Goal: Obtain resource: Download file/media

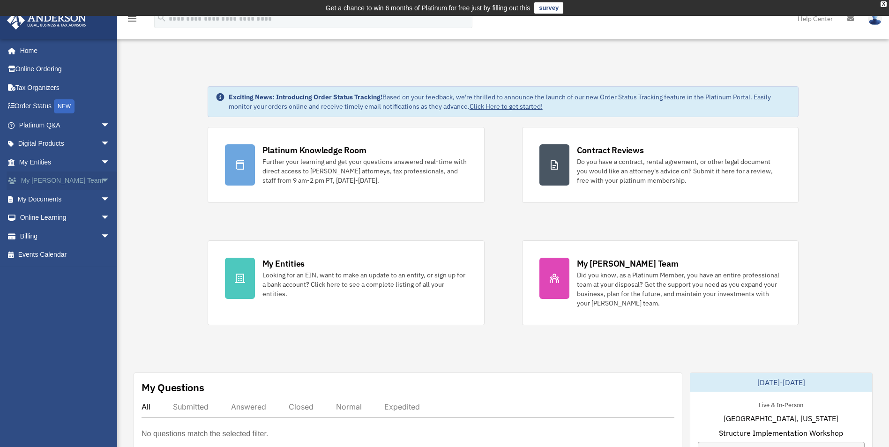
click at [64, 183] on link "My Anderson Team arrow_drop_down" at bounding box center [66, 180] width 118 height 19
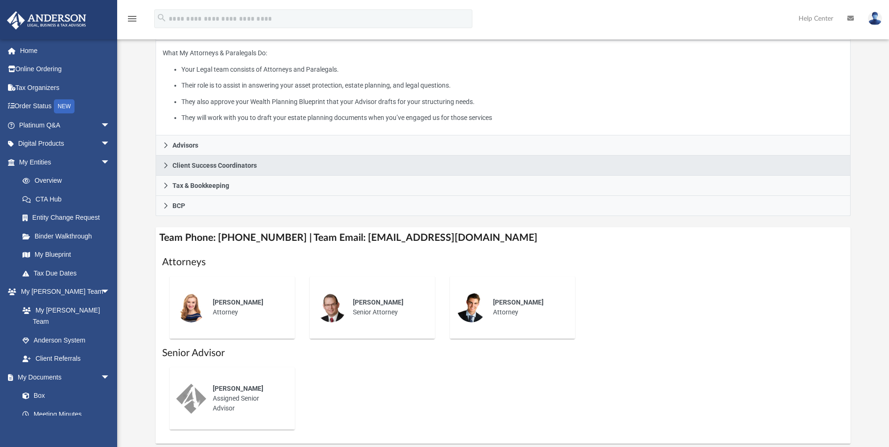
scroll to position [234, 0]
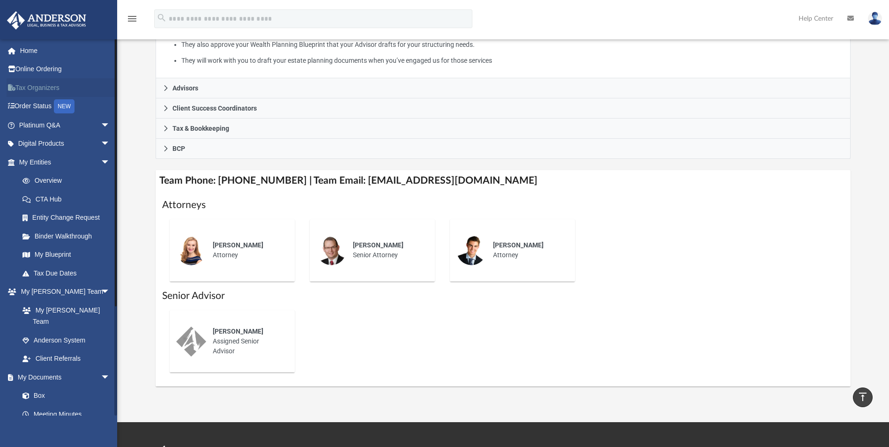
click at [28, 88] on link "Tax Organizers" at bounding box center [66, 87] width 118 height 19
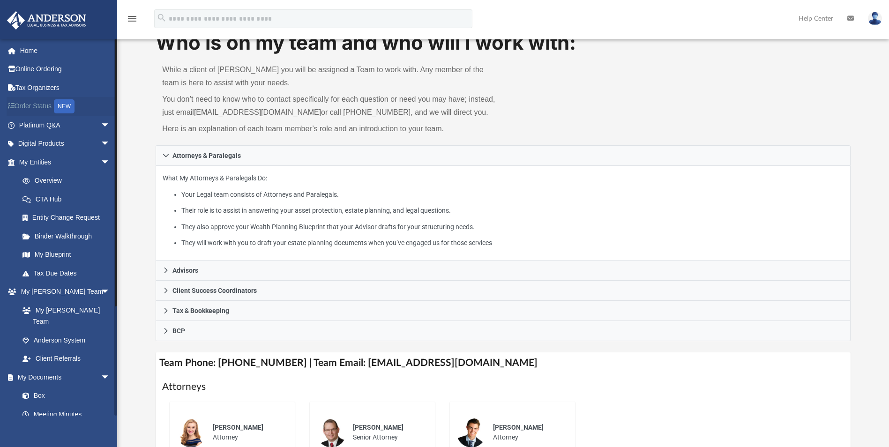
scroll to position [53, 0]
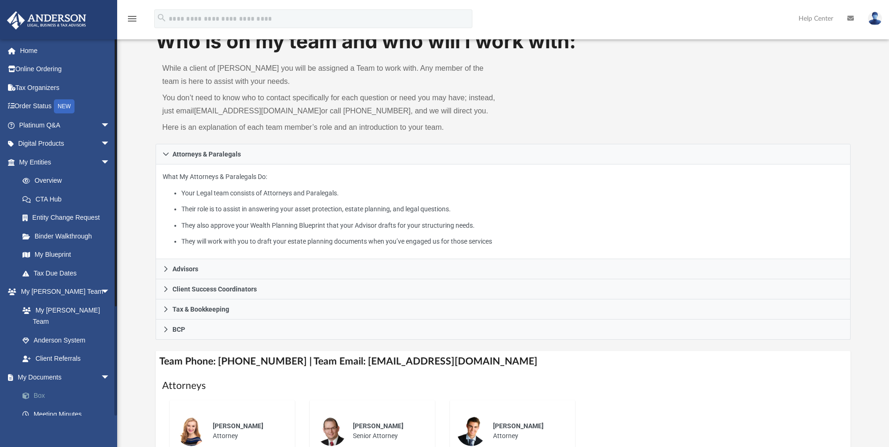
click at [44, 387] on link "Box" at bounding box center [68, 396] width 111 height 19
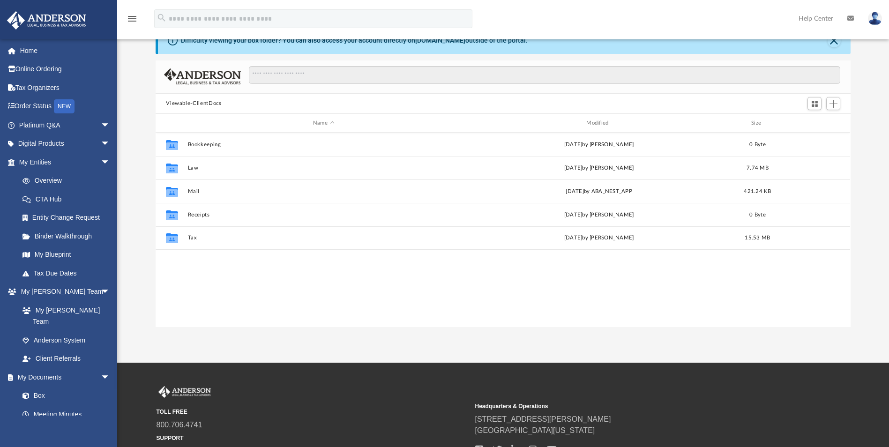
scroll to position [206, 688]
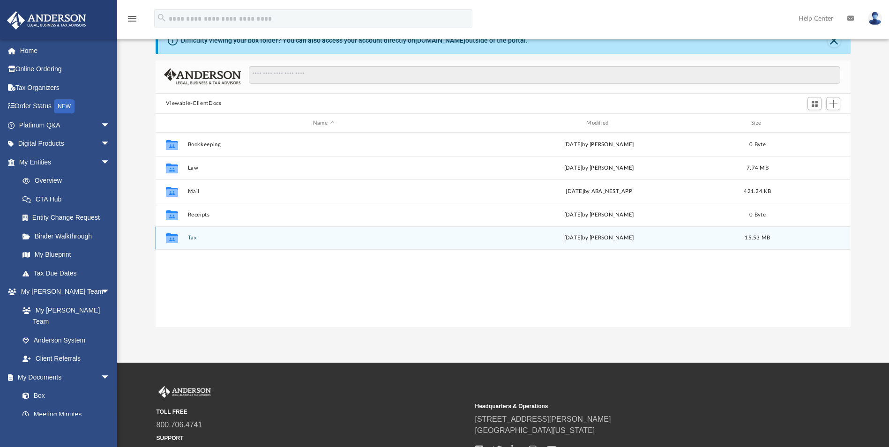
click at [176, 241] on icon "grid" at bounding box center [172, 239] width 12 height 7
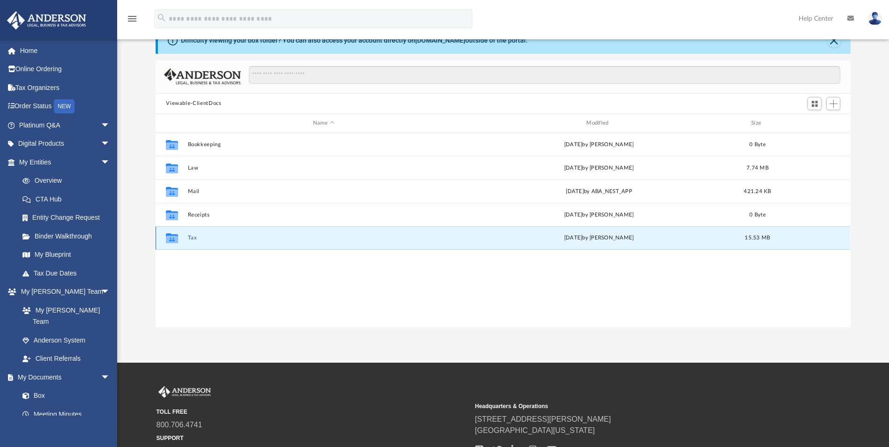
click at [196, 238] on button "Tax" at bounding box center [323, 238] width 271 height 6
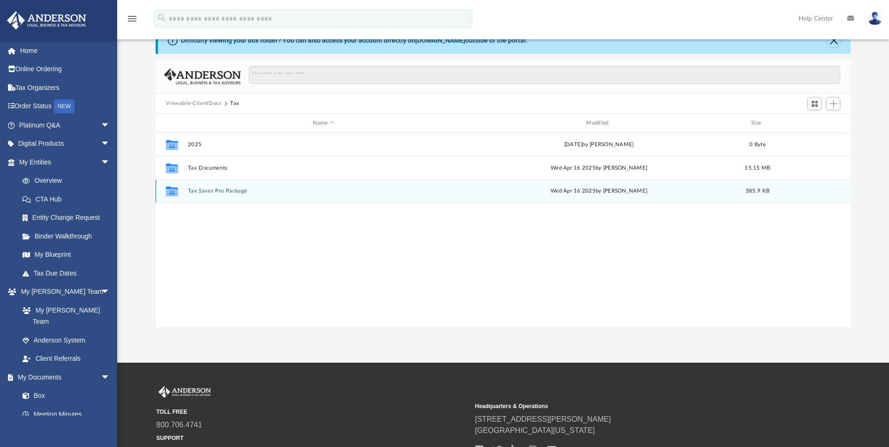
click at [236, 188] on button "Tax Saver Pro Package" at bounding box center [323, 191] width 271 height 6
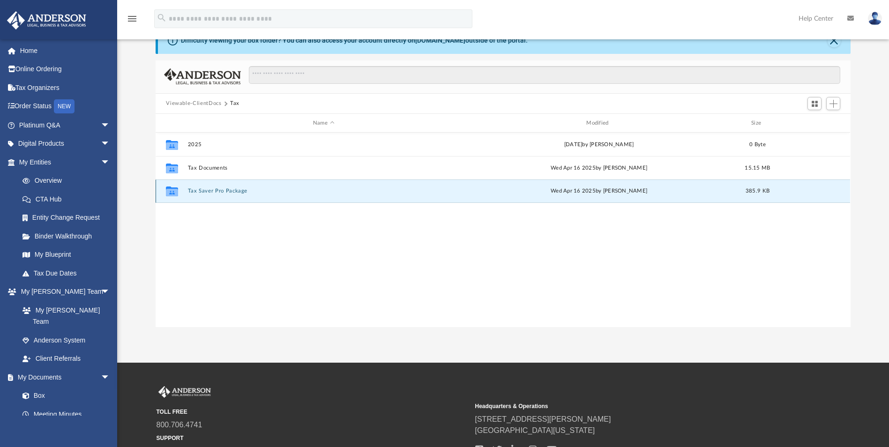
click at [236, 188] on button "Tax Saver Pro Package" at bounding box center [323, 191] width 271 height 6
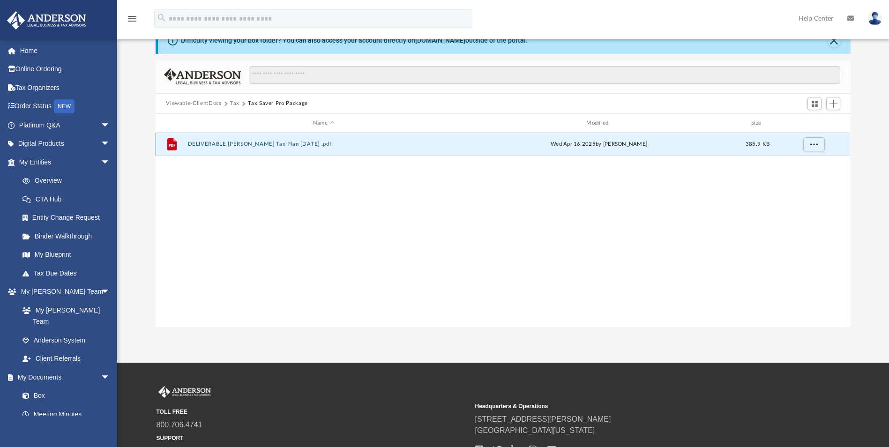
click at [247, 145] on button "DELIVERABLE [PERSON_NAME] Tax Plan [DATE] .pdf" at bounding box center [323, 144] width 271 height 6
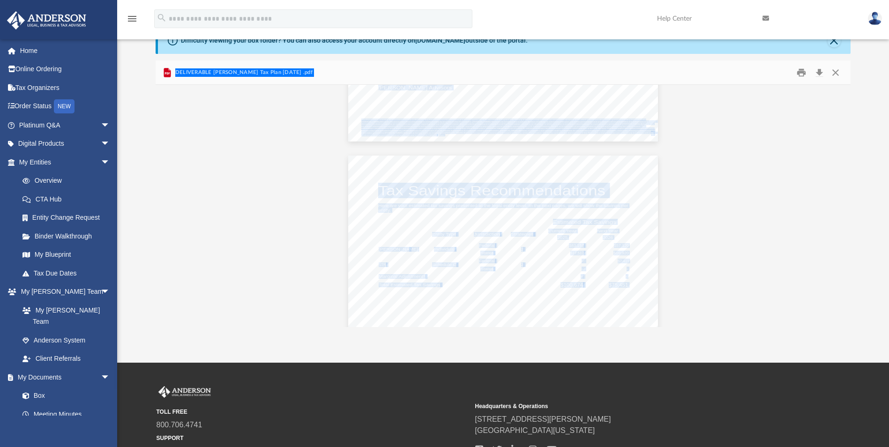
scroll to position [1265, 0]
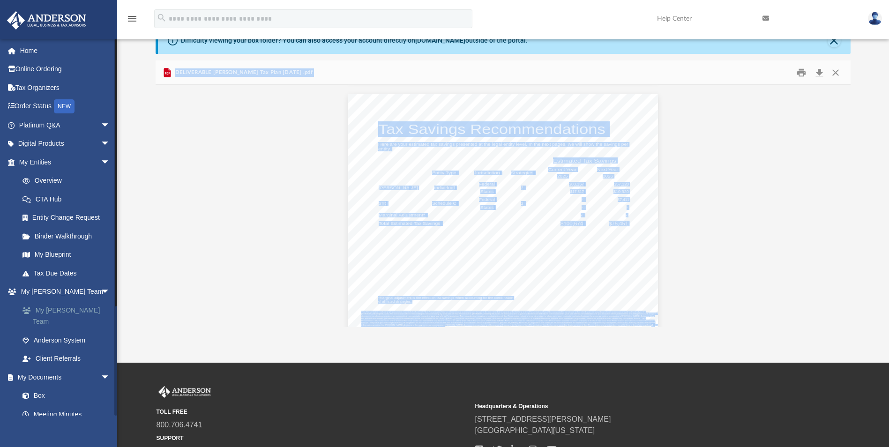
click at [74, 310] on link "My [PERSON_NAME] Team" at bounding box center [68, 316] width 111 height 30
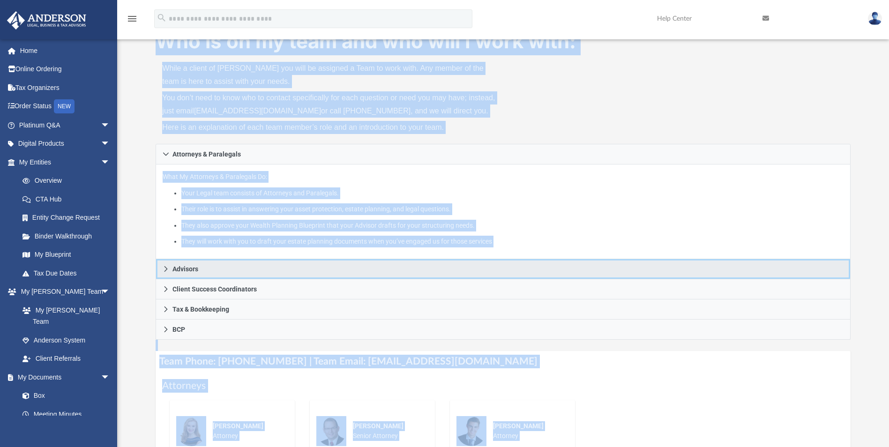
click at [412, 263] on link "Advisors" at bounding box center [503, 269] width 694 height 20
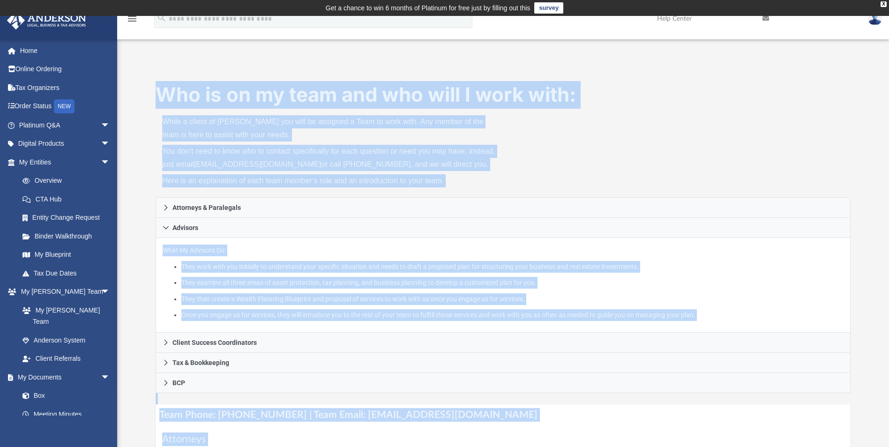
click at [416, 299] on li "They then create a Wealth Planning Blueprint and proposal of services to work w…" at bounding box center [512, 299] width 662 height 12
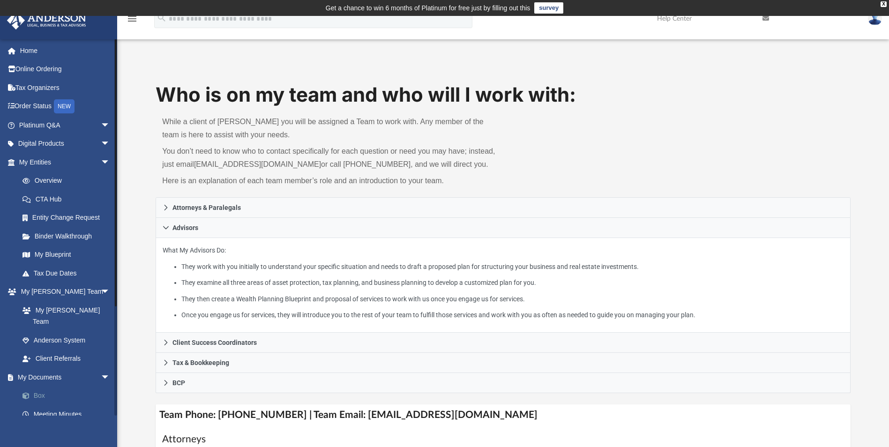
click at [58, 387] on link "Box" at bounding box center [68, 396] width 111 height 19
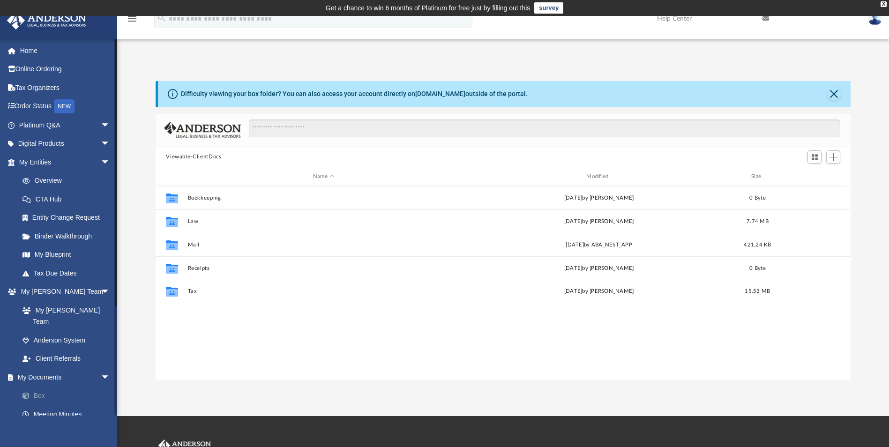
scroll to position [206, 688]
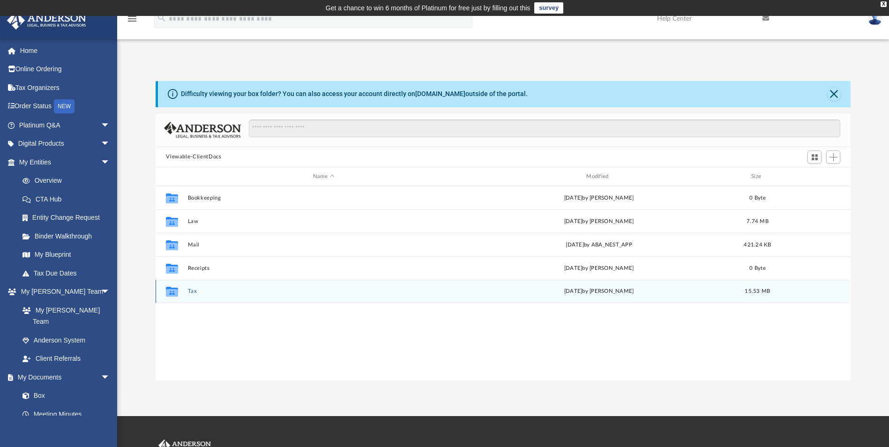
click at [193, 290] on button "Tax" at bounding box center [323, 292] width 271 height 6
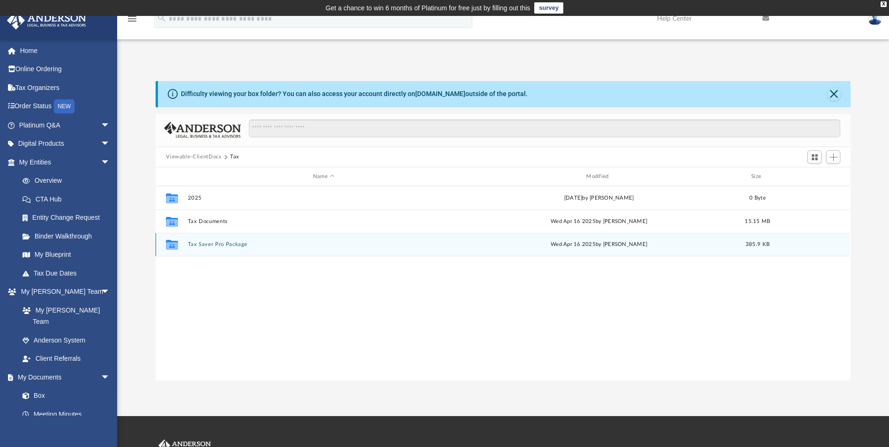
click at [207, 244] on button "Tax Saver Pro Package" at bounding box center [323, 245] width 271 height 6
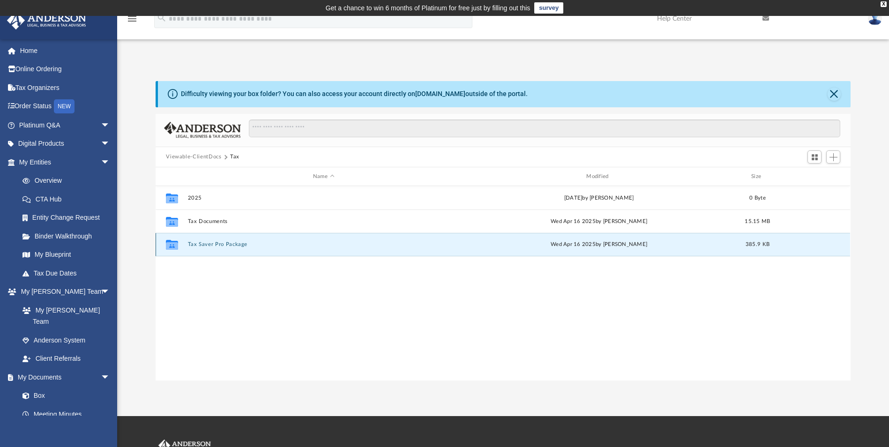
click at [207, 244] on button "Tax Saver Pro Package" at bounding box center [323, 245] width 271 height 6
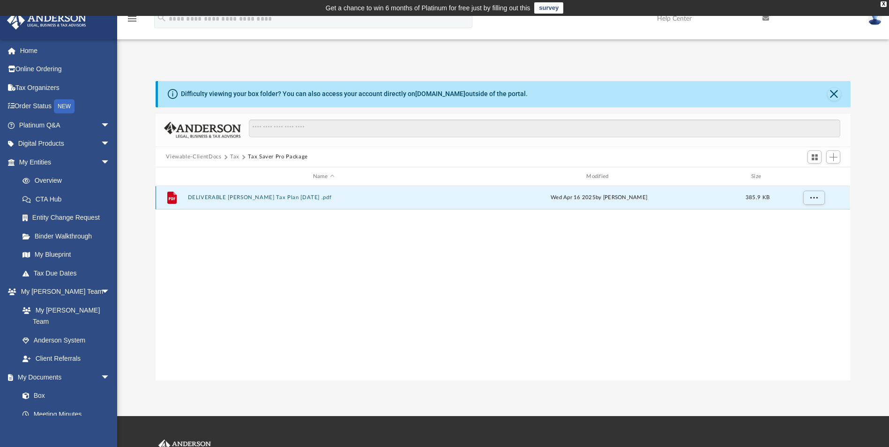
click at [215, 195] on button "DELIVERABLE [PERSON_NAME] Tax Plan [DATE] .pdf" at bounding box center [323, 198] width 271 height 6
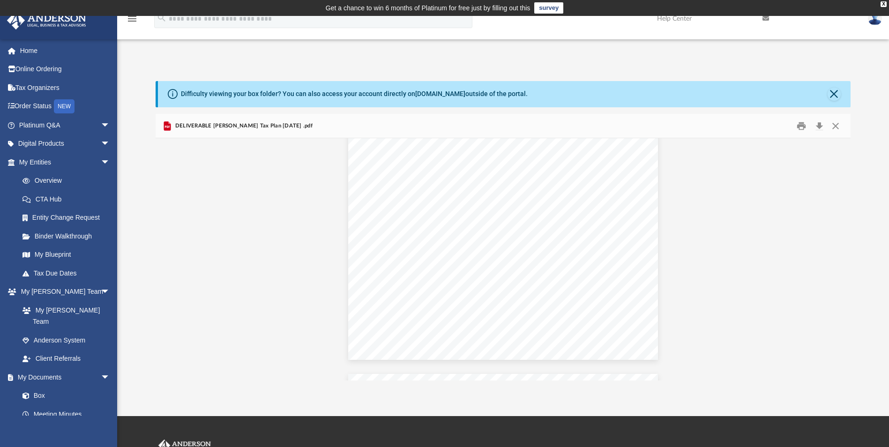
scroll to position [1546, 0]
